Goal: Information Seeking & Learning: Learn about a topic

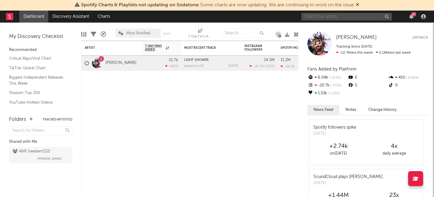
click at [325, 14] on input "text" at bounding box center [346, 17] width 90 height 8
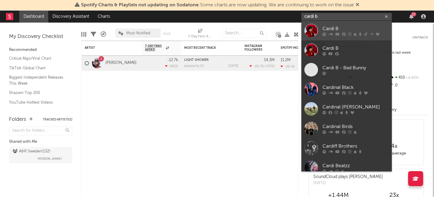
type input "cardi b"
click at [337, 27] on div "Cardi B" at bounding box center [356, 28] width 66 height 7
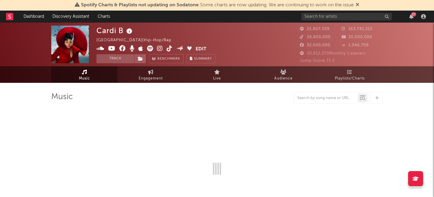
select select "6m"
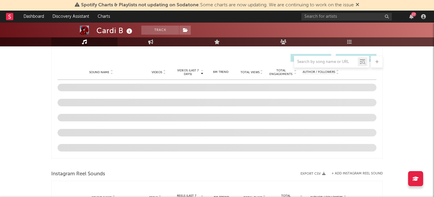
scroll to position [411, 0]
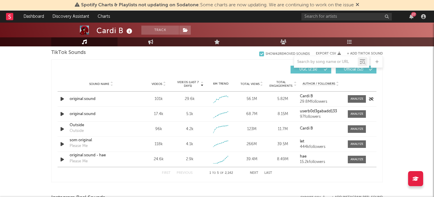
click at [61, 102] on icon "button" at bounding box center [62, 99] width 6 height 8
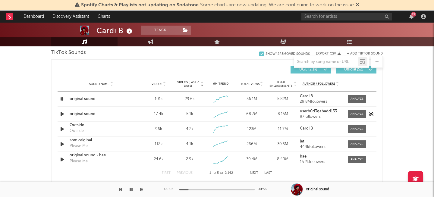
click at [60, 111] on icon "button" at bounding box center [62, 114] width 6 height 8
click at [353, 99] on div at bounding box center [357, 99] width 13 height 5
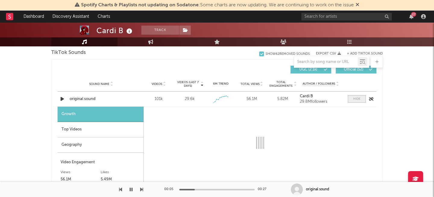
select select "1w"
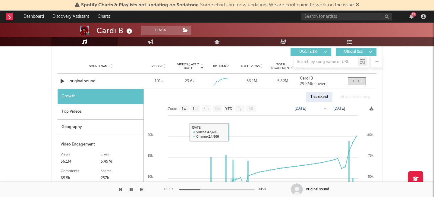
scroll to position [426, 0]
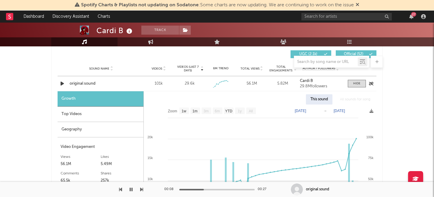
click at [59, 82] on div at bounding box center [63, 84] width 11 height 8
click at [76, 84] on div "original sound" at bounding box center [101, 84] width 63 height 6
